Goal: Task Accomplishment & Management: Manage account settings

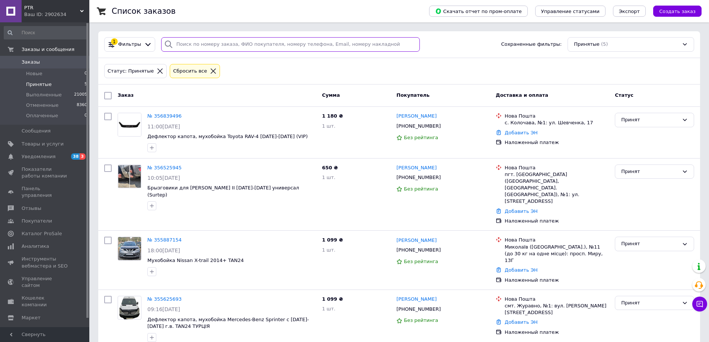
click at [206, 44] on input "search" at bounding box center [290, 44] width 259 height 15
paste input "356634478"
type input "356634478"
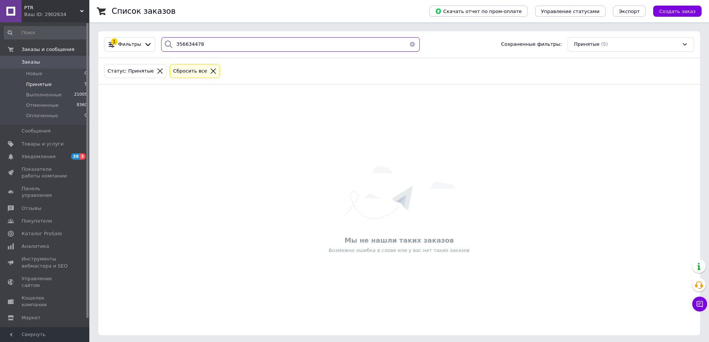
click at [193, 45] on input "356634478" at bounding box center [290, 44] width 259 height 15
click at [219, 42] on input "356634478" at bounding box center [290, 44] width 259 height 15
click at [29, 66] on link "Заказы 0" at bounding box center [46, 62] width 92 height 13
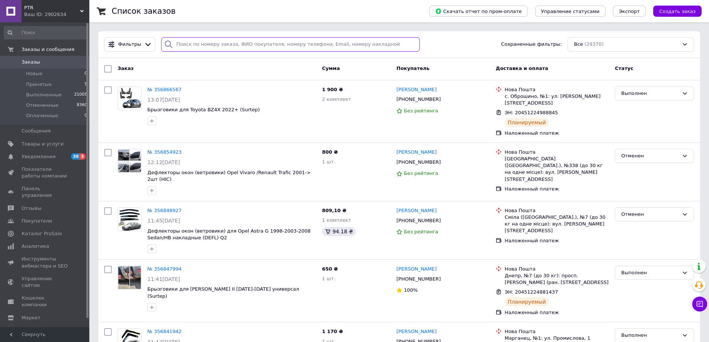
click at [208, 46] on input "search" at bounding box center [290, 44] width 259 height 15
paste input "356634478"
type input "356634478"
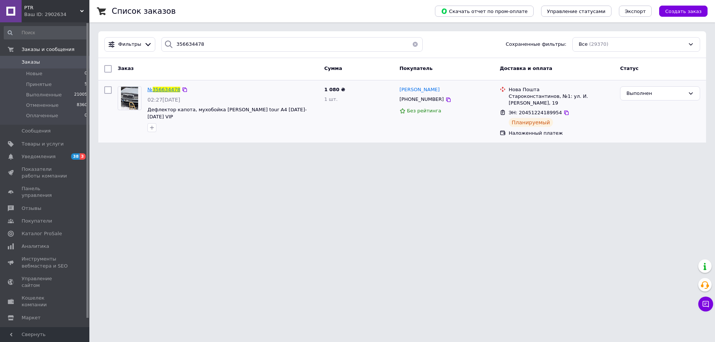
click at [159, 89] on span "356634478" at bounding box center [167, 90] width 28 height 6
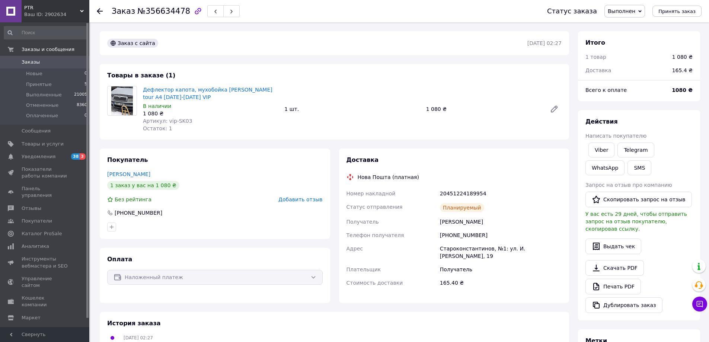
click at [44, 63] on span "Заказы" at bounding box center [45, 62] width 47 height 7
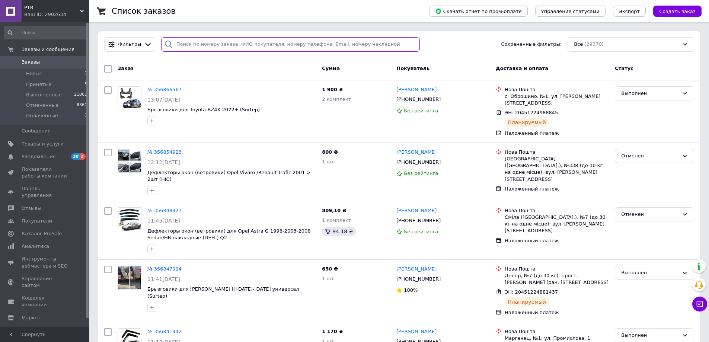
click at [188, 39] on input "search" at bounding box center [290, 44] width 259 height 15
paste input "356288103"
type input "356288103"
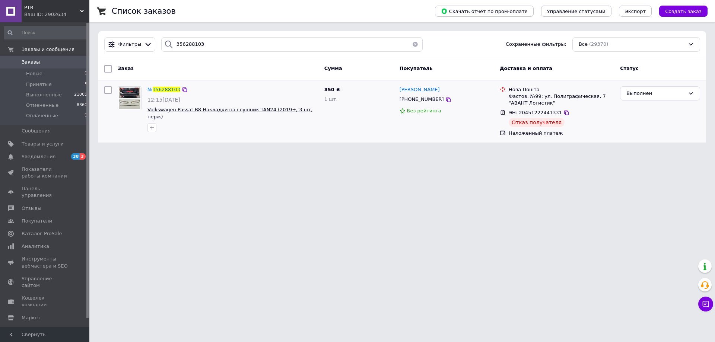
click at [252, 111] on span "Volkswagen Passat B8 Накладки на глушник TAN24 (2019+, 3 шт, нерж)" at bounding box center [229, 113] width 165 height 13
click at [245, 91] on div "№ 356288103" at bounding box center [233, 90] width 172 height 9
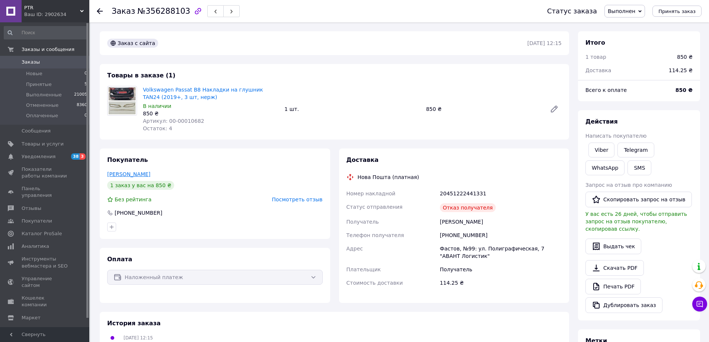
click at [125, 173] on link "Сокур Роман" at bounding box center [128, 174] width 43 height 6
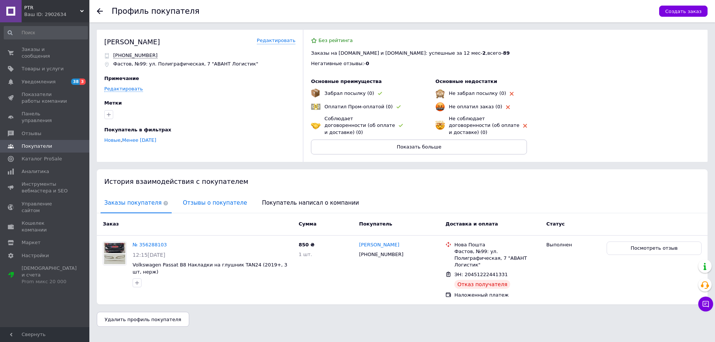
click at [204, 197] on span "Отзывы о покупателе" at bounding box center [214, 203] width 71 height 19
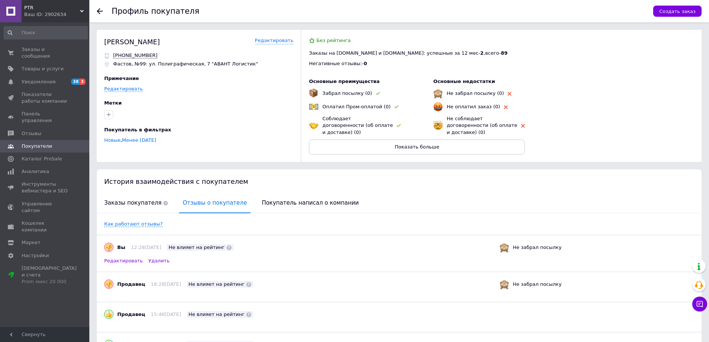
scroll to position [37, 0]
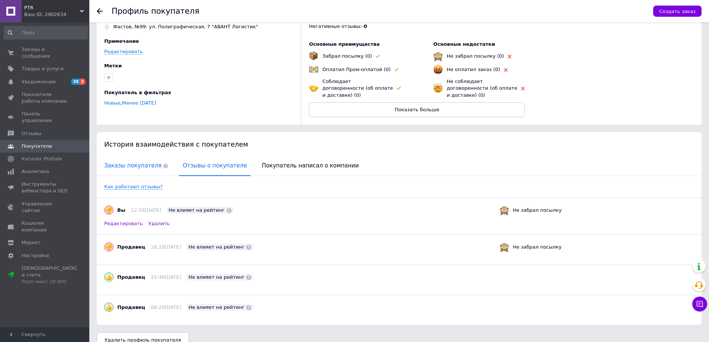
click at [131, 158] on span "Заказы покупателя" at bounding box center [136, 165] width 71 height 19
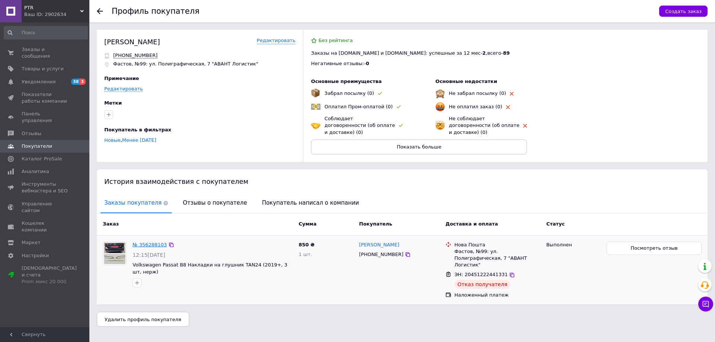
click at [144, 242] on link "№ 356288103" at bounding box center [150, 245] width 34 height 6
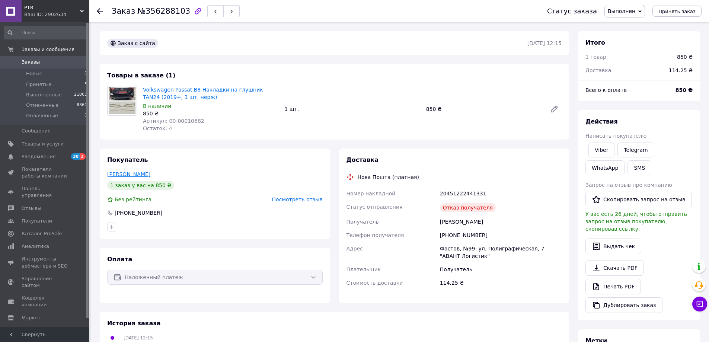
click at [121, 174] on link "Сокур Роман" at bounding box center [128, 174] width 43 height 6
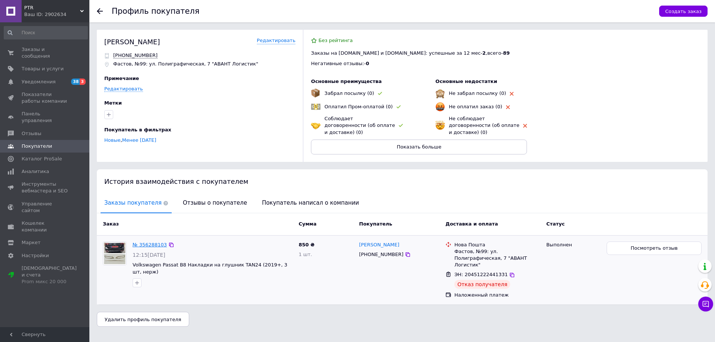
click at [150, 242] on link "№ 356288103" at bounding box center [150, 245] width 34 height 6
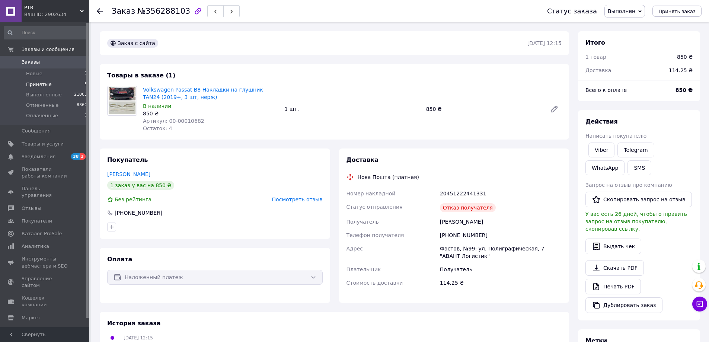
click at [44, 82] on span "Принятые" at bounding box center [39, 84] width 26 height 7
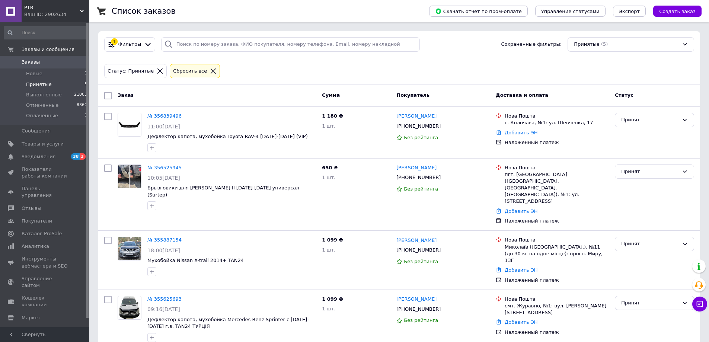
click at [54, 83] on li "Принятые 5" at bounding box center [46, 84] width 92 height 10
click at [42, 85] on span "Принятые" at bounding box center [39, 84] width 26 height 7
